Goal: Transaction & Acquisition: Purchase product/service

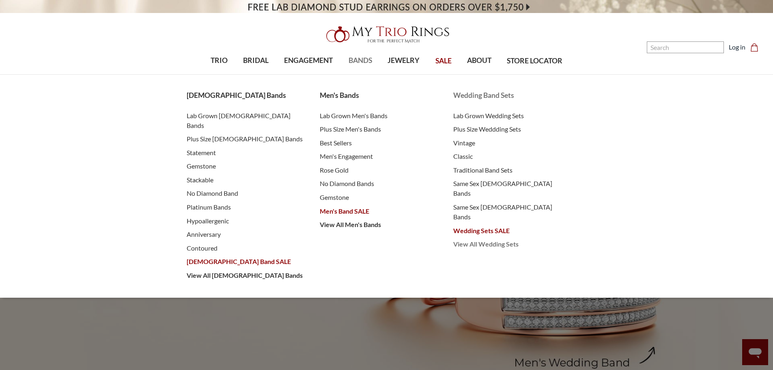
click at [507, 239] on span "View All Wedding Sets" at bounding box center [511, 244] width 117 height 10
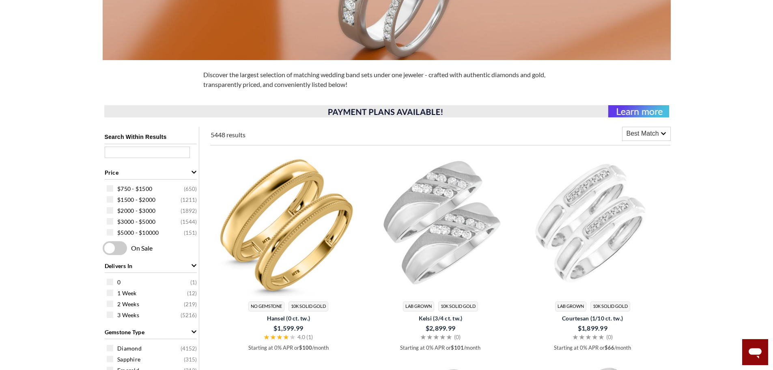
scroll to position [203, 0]
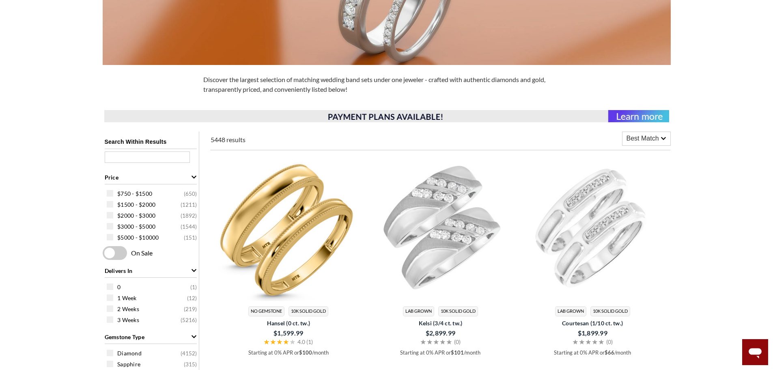
click at [109, 249] on span at bounding box center [115, 253] width 24 height 14
click at [104, 253] on input "checkbox" at bounding box center [104, 253] width 0 height 0
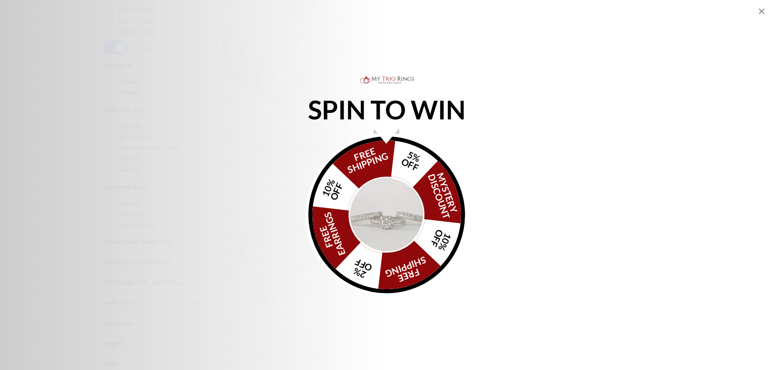
scroll to position [446, 0]
click at [727, 124] on div "SPIN TO WIN FREE SHIPPING 5% OFF Mystery Discount 10% OFF FREE SHIPPING 2% OFF …" at bounding box center [386, 185] width 773 height 222
click at [392, 198] on img "Alia popup" at bounding box center [387, 214] width 76 height 76
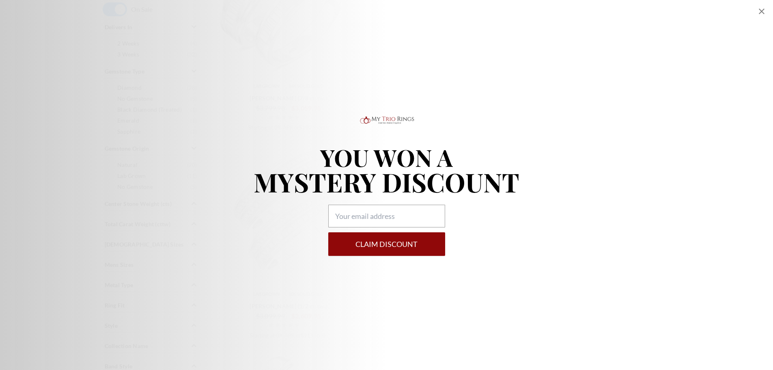
click at [762, 8] on icon "Close popup" at bounding box center [762, 11] width 10 height 10
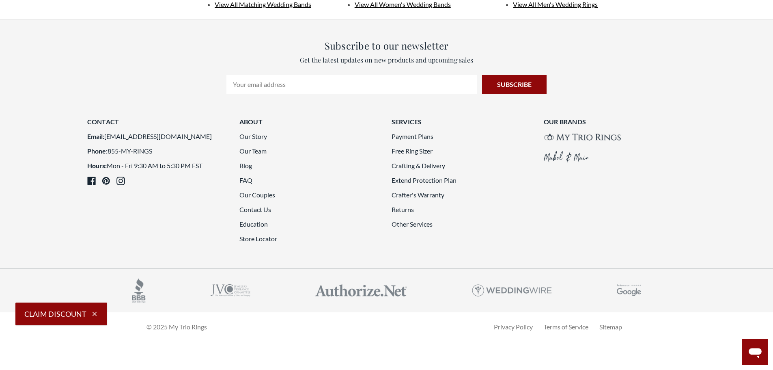
scroll to position [2353, 0]
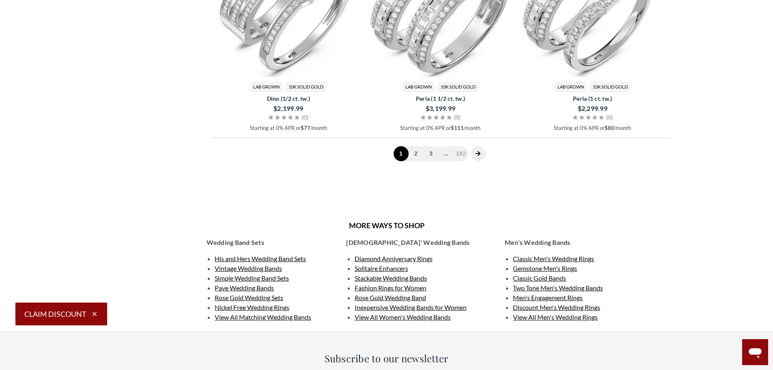
scroll to position [2313, 0]
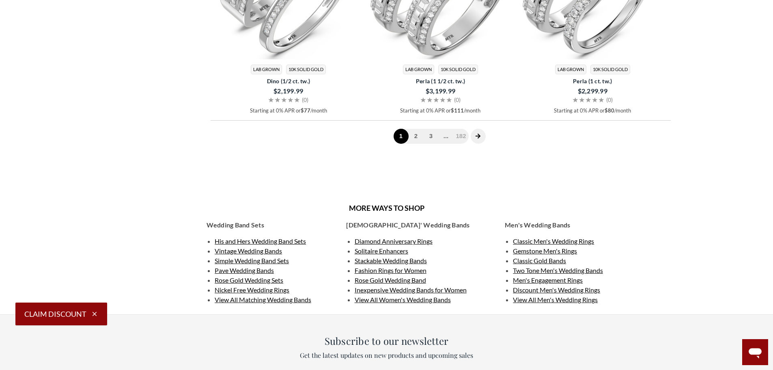
click at [302, 243] on span "His and Hers Wedding Band Sets" at bounding box center [260, 241] width 91 height 8
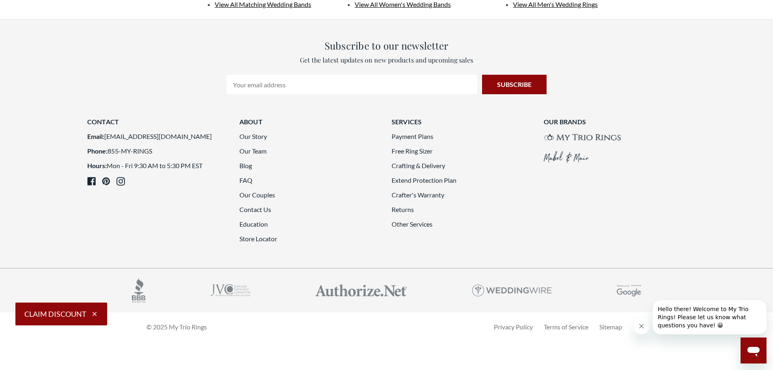
scroll to position [2232, 0]
